Goal: Use online tool/utility: Utilize a website feature to perform a specific function

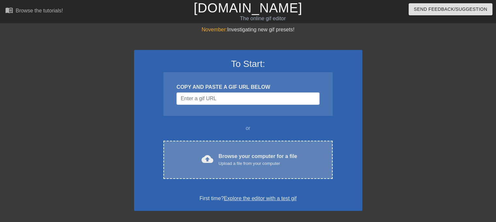
click at [224, 149] on div "cloud_upload Browse your computer for a file Upload a file from your computer C…" at bounding box center [247, 160] width 169 height 38
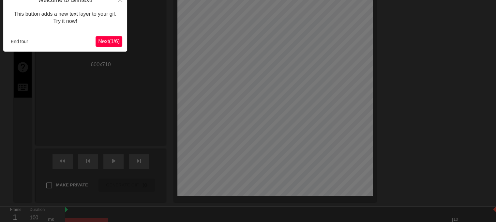
scroll to position [16, 0]
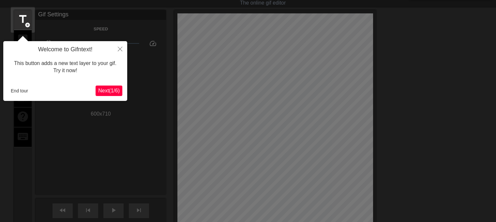
click at [115, 93] on span "Next ( 1 / 6 )" at bounding box center [109, 91] width 22 height 6
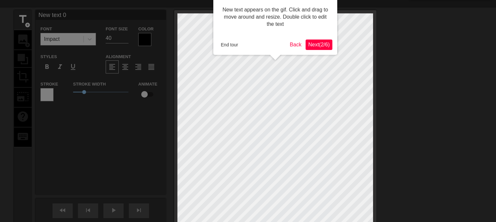
scroll to position [0, 0]
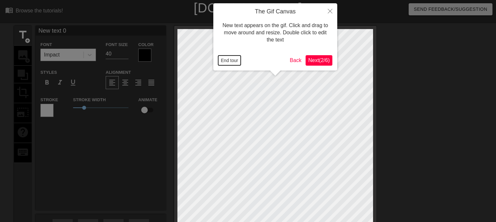
click at [238, 58] on button "End tour" at bounding box center [229, 60] width 23 height 10
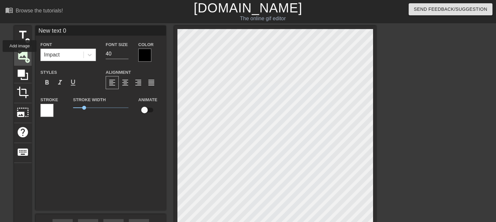
click at [20, 56] on span "image" at bounding box center [23, 55] width 12 height 12
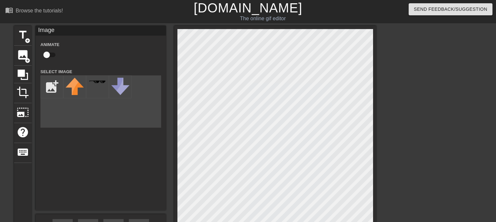
click at [450, 92] on div "title add_circle image add_circle crop photo_size_select_large help keyboard Im…" at bounding box center [248, 146] width 496 height 241
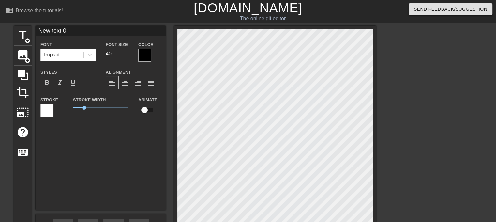
click at [431, 112] on div "title add_circle image add_circle crop photo_size_select_large help keyboard Ne…" at bounding box center [248, 146] width 496 height 241
click at [21, 36] on span "title" at bounding box center [23, 35] width 12 height 12
type input "New text 2"
click at [447, 123] on div "title add_circle image add_circle crop photo_size_select_large help keyboard Ne…" at bounding box center [248, 146] width 496 height 241
click at [18, 52] on span "image" at bounding box center [23, 55] width 12 height 12
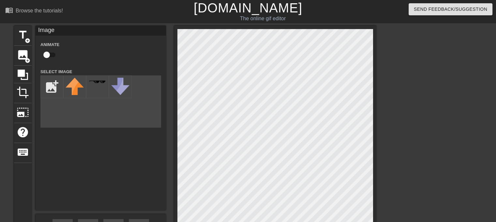
click at [482, 121] on div "title add_circle image add_circle crop photo_size_select_large help keyboard Im…" at bounding box center [248, 146] width 496 height 241
click at [49, 87] on input "file" at bounding box center [52, 87] width 22 height 22
type input "C:\fakepath\images.jpg"
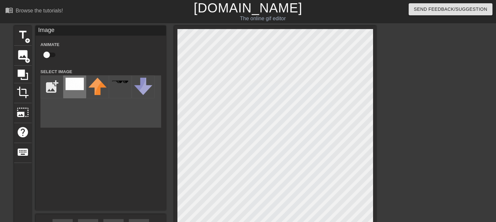
click at [72, 85] on img at bounding box center [75, 84] width 18 height 12
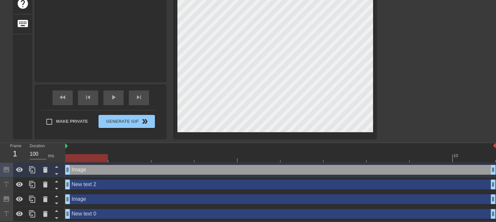
click at [86, 171] on div "Image drag_handle drag_handle" at bounding box center [280, 170] width 431 height 10
click at [46, 171] on icon at bounding box center [45, 170] width 5 height 6
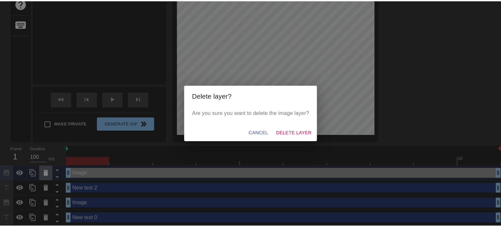
scroll to position [124, 0]
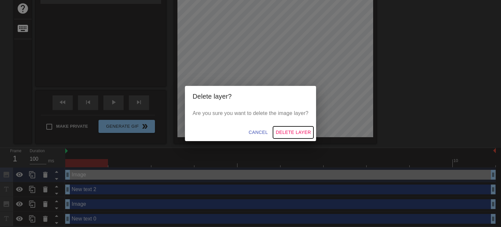
click at [291, 130] on span "Delete Layer" at bounding box center [293, 132] width 35 height 8
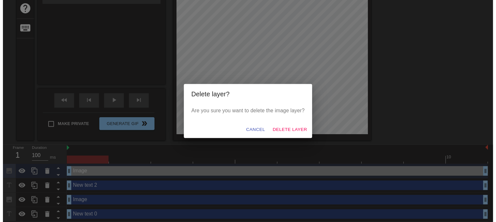
scroll to position [115, 0]
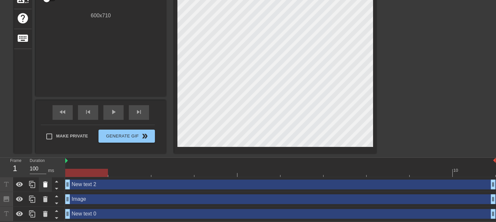
click at [45, 185] on icon at bounding box center [45, 184] width 5 height 6
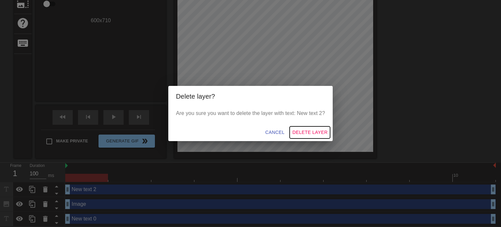
click at [312, 133] on span "Delete Layer" at bounding box center [309, 132] width 35 height 8
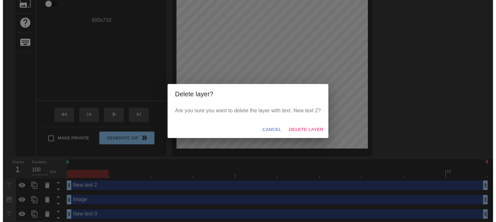
scroll to position [100, 0]
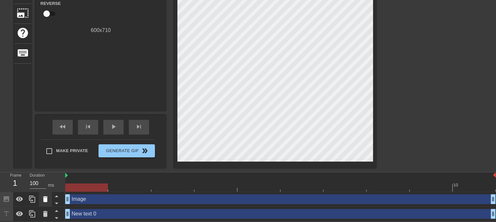
click at [46, 200] on icon at bounding box center [45, 199] width 5 height 6
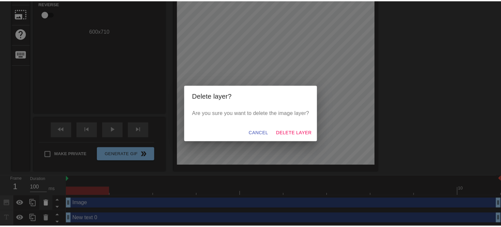
scroll to position [95, 0]
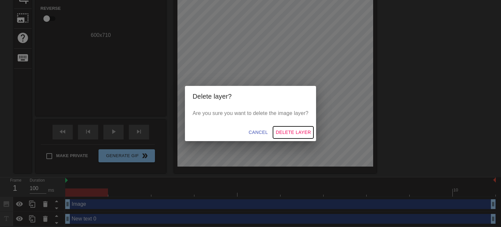
click at [292, 133] on span "Delete Layer" at bounding box center [293, 132] width 35 height 8
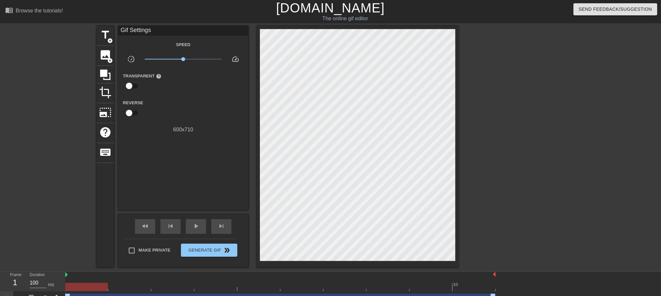
scroll to position [11, 0]
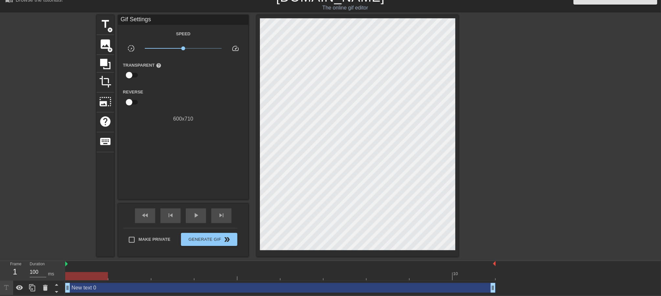
click at [100, 222] on div "New text 0 drag_handle drag_handle" at bounding box center [280, 288] width 431 height 10
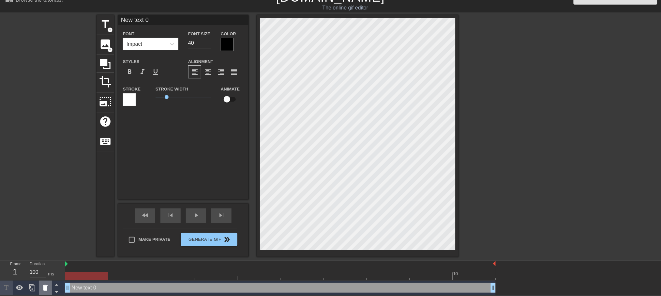
click at [47, 222] on icon at bounding box center [45, 288] width 5 height 6
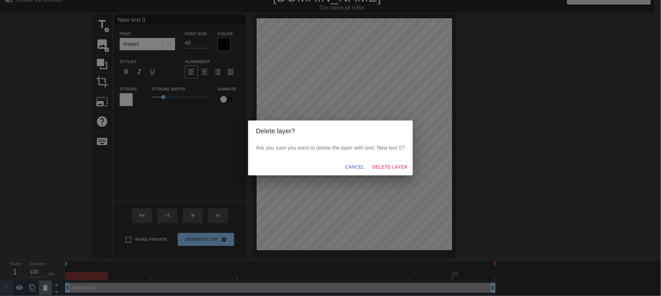
scroll to position [4, 0]
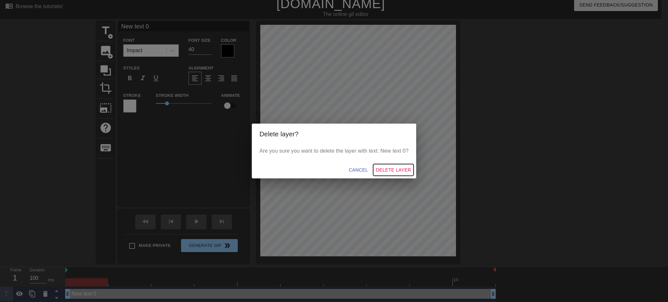
click at [382, 166] on span "Delete Layer" at bounding box center [393, 170] width 35 height 8
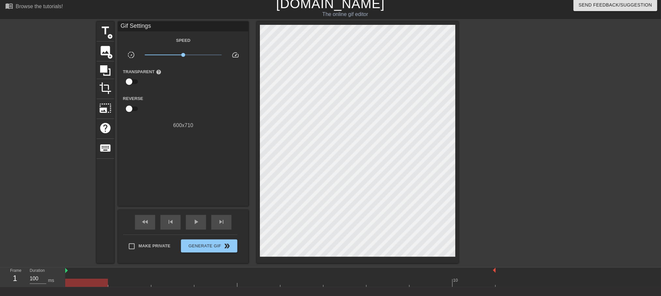
scroll to position [6, 0]
drag, startPoint x: 179, startPoint y: 54, endPoint x: 204, endPoint y: 54, distance: 24.1
click at [204, 54] on span "x3.31" at bounding box center [183, 55] width 77 height 8
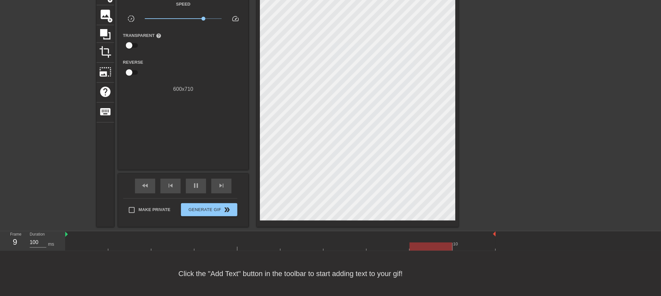
click at [202, 55] on div "Speed slow_motion_video x3.31 speed Transparent help Reverse 600 x 710" at bounding box center [183, 46] width 121 height 93
drag, startPoint x: 204, startPoint y: 16, endPoint x: 198, endPoint y: 18, distance: 6.3
click at [198, 18] on span "x2.34" at bounding box center [198, 19] width 4 height 4
click at [131, 73] on input "checkbox" at bounding box center [129, 72] width 37 height 12
click at [131, 73] on input "checkbox" at bounding box center [135, 72] width 37 height 12
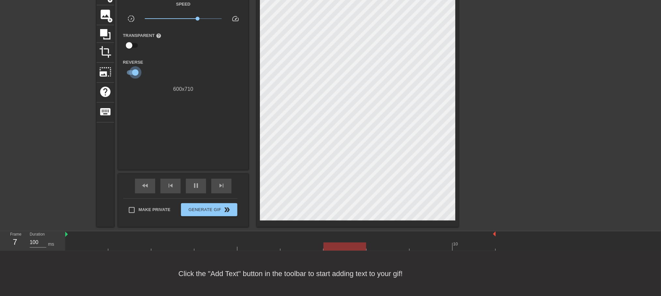
checkbox input "false"
click at [106, 13] on span "image" at bounding box center [105, 14] width 12 height 12
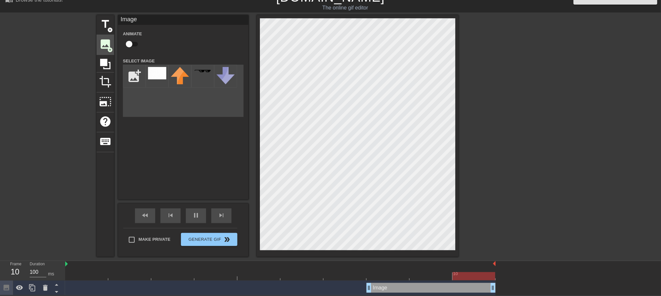
scroll to position [11, 0]
click at [152, 68] on img at bounding box center [157, 73] width 18 height 12
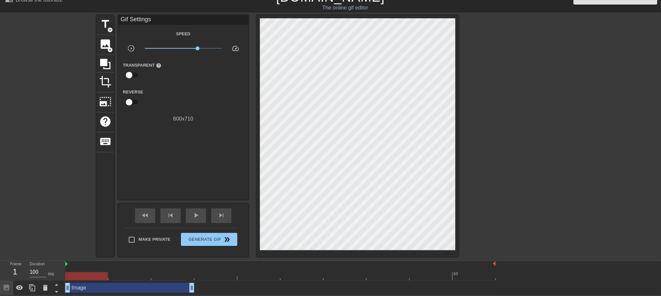
drag, startPoint x: 327, startPoint y: 289, endPoint x: 98, endPoint y: 291, distance: 229.0
click at [98, 222] on div "Image drag_handle drag_handle" at bounding box center [129, 288] width 129 height 10
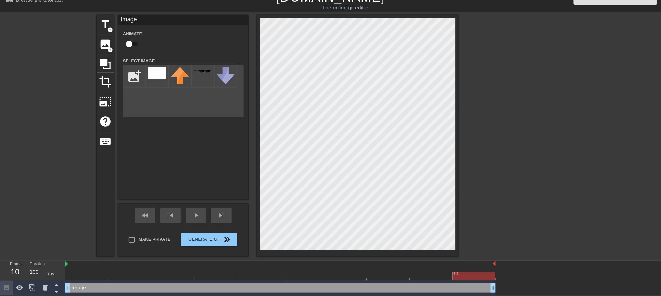
drag, startPoint x: 193, startPoint y: 288, endPoint x: 490, endPoint y: 284, distance: 296.3
click at [458, 77] on div at bounding box center [358, 135] width 202 height 241
click at [471, 94] on div "title add_circle image add_circle crop photo_size_select_large help keyboard Im…" at bounding box center [330, 135] width 661 height 241
click at [496, 132] on div at bounding box center [516, 113] width 98 height 196
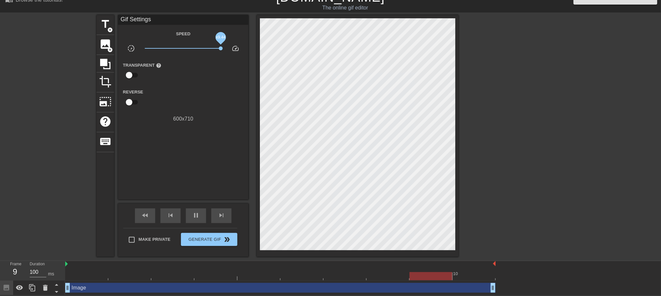
drag, startPoint x: 197, startPoint y: 49, endPoint x: 243, endPoint y: 47, distance: 46.7
click at [243, 47] on div "slow_motion_video x9.44 speed" at bounding box center [183, 49] width 131 height 10
drag, startPoint x: 218, startPoint y: 46, endPoint x: 213, endPoint y: 48, distance: 5.1
click at [213, 48] on span "x5.96" at bounding box center [183, 48] width 77 height 8
drag, startPoint x: 213, startPoint y: 48, endPoint x: 204, endPoint y: 50, distance: 9.7
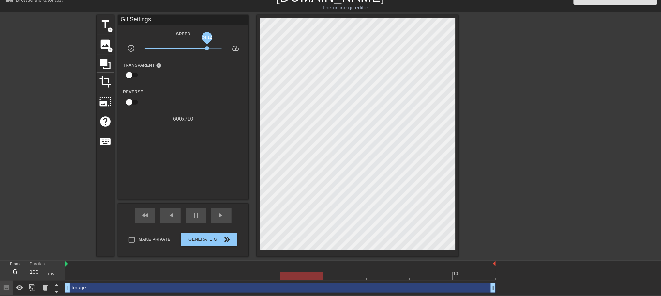
click at [205, 50] on span "x4.12" at bounding box center [207, 48] width 4 height 4
click at [194, 218] on span "pause" at bounding box center [196, 215] width 8 height 8
click at [138, 222] on input "Make Private" at bounding box center [132, 240] width 14 height 14
checkbox input "true"
click at [201, 222] on span "Generate Gif double_arrow" at bounding box center [209, 239] width 51 height 8
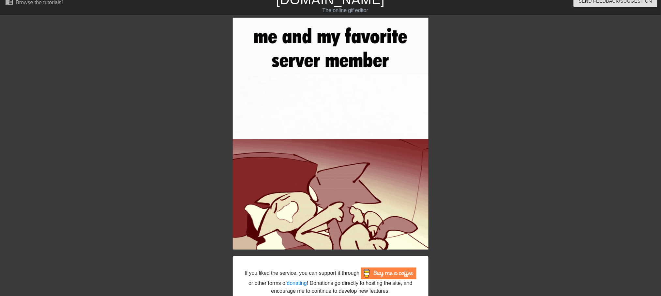
scroll to position [51, 0]
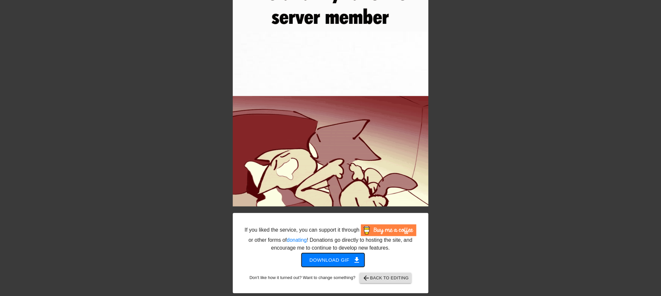
click at [345, 222] on span "Download gif get_app" at bounding box center [333, 259] width 47 height 8
